Goal: Transaction & Acquisition: Download file/media

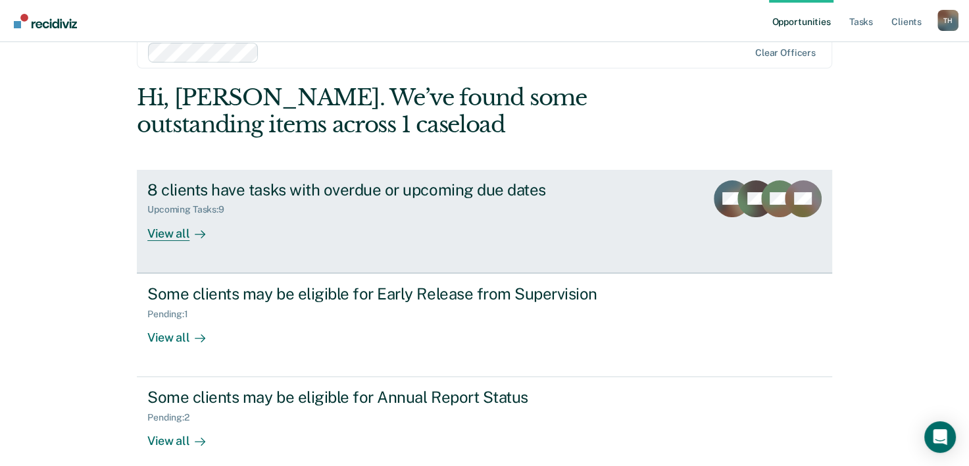
scroll to position [40, 0]
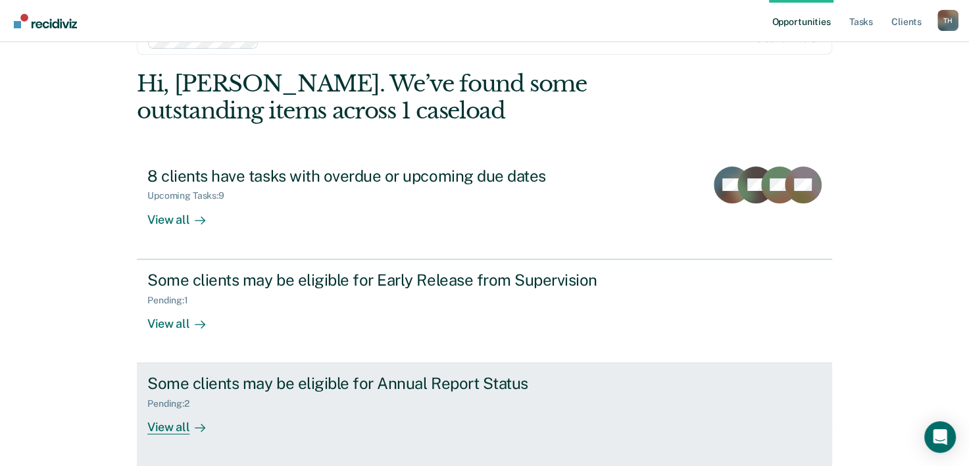
click at [164, 425] on div "View all" at bounding box center [184, 422] width 74 height 26
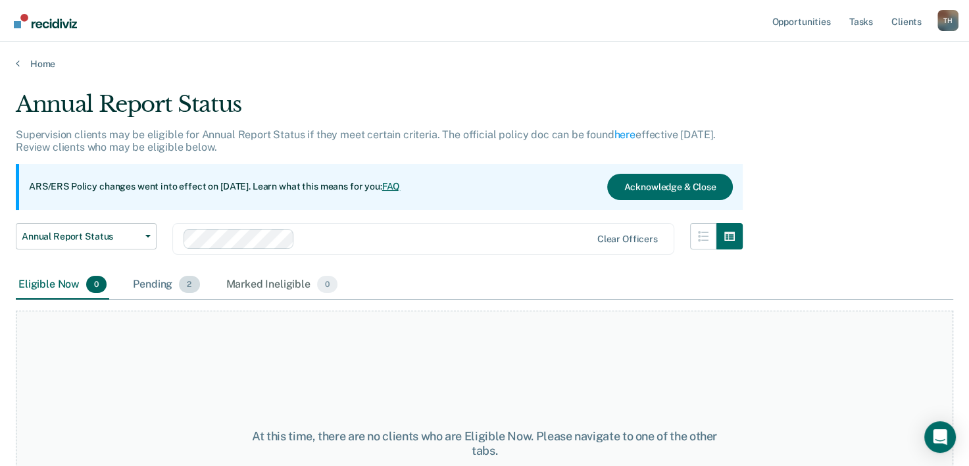
click at [182, 281] on span "2" at bounding box center [189, 284] width 20 height 17
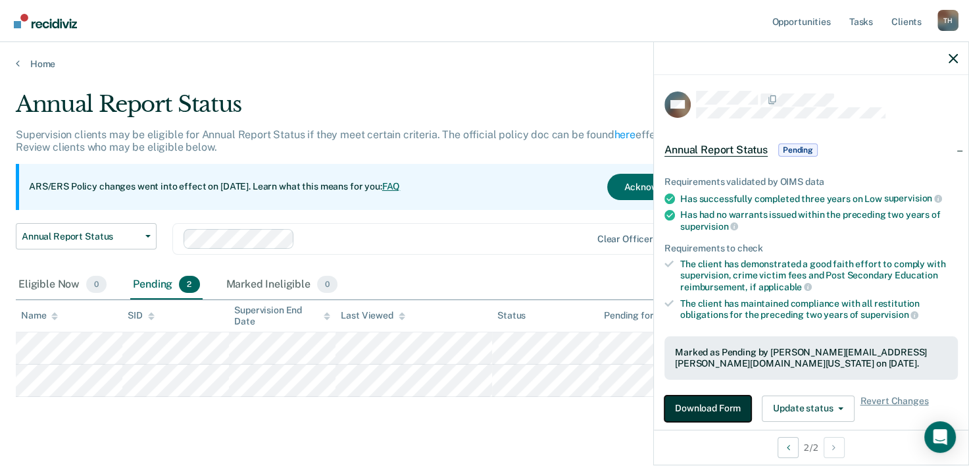
click at [704, 404] on button "Download Form" at bounding box center [707, 408] width 87 height 26
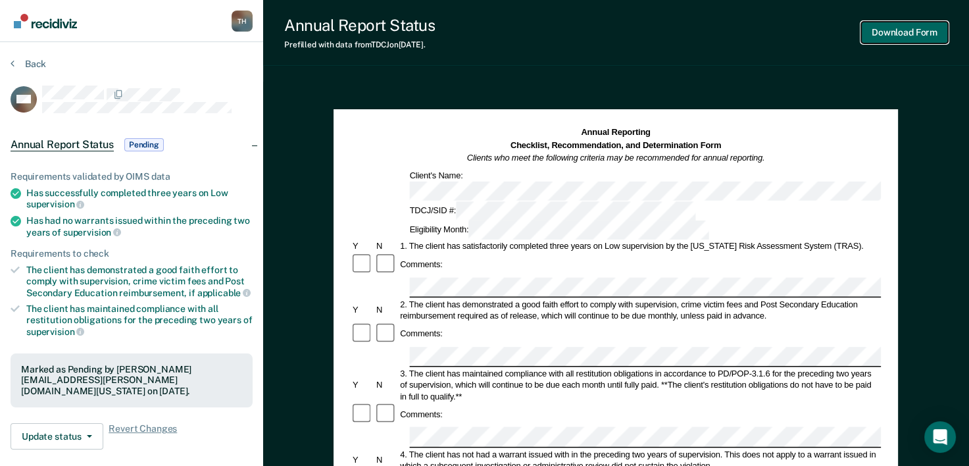
click at [885, 32] on button "Download Form" at bounding box center [904, 33] width 87 height 22
